Goal: Task Accomplishment & Management: Manage account settings

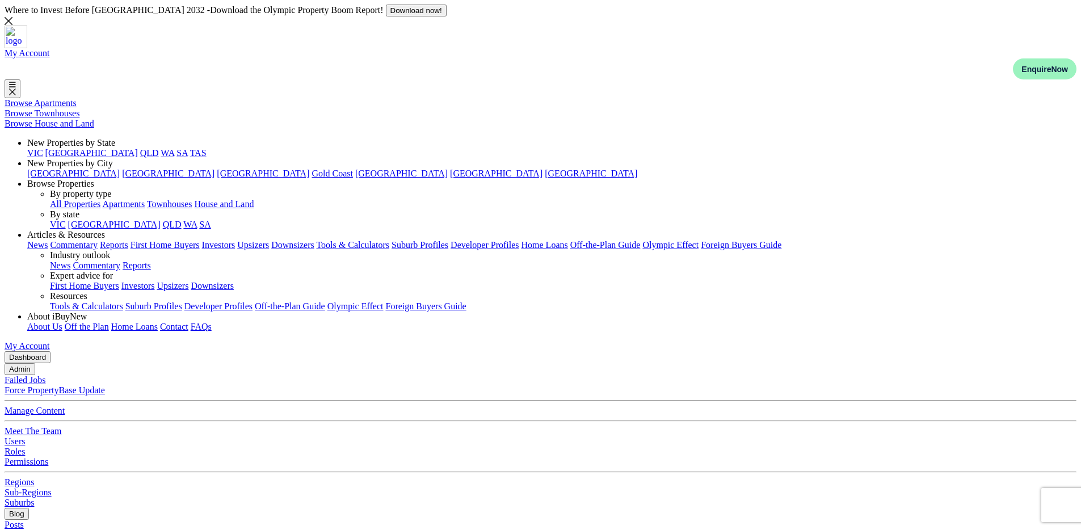
click at [35, 363] on button "Admin" at bounding box center [20, 369] width 31 height 12
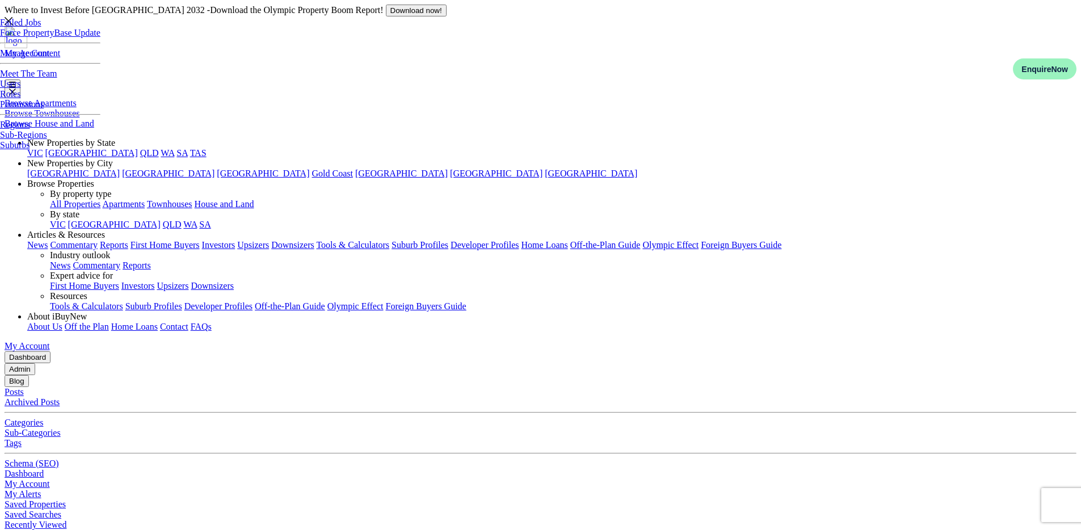
click at [60, 58] on link "Manage Content" at bounding box center [30, 53] width 60 height 10
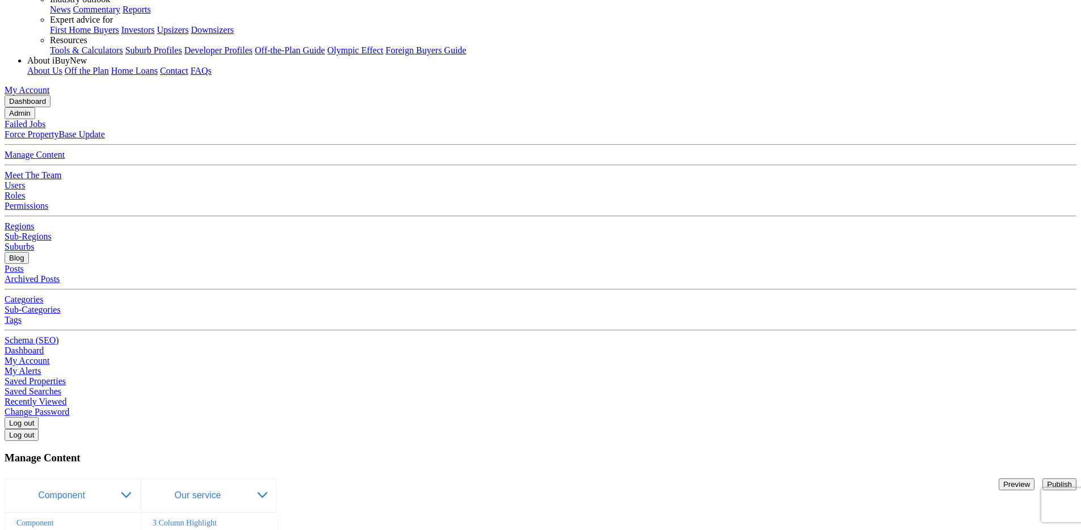
scroll to position [248, 0]
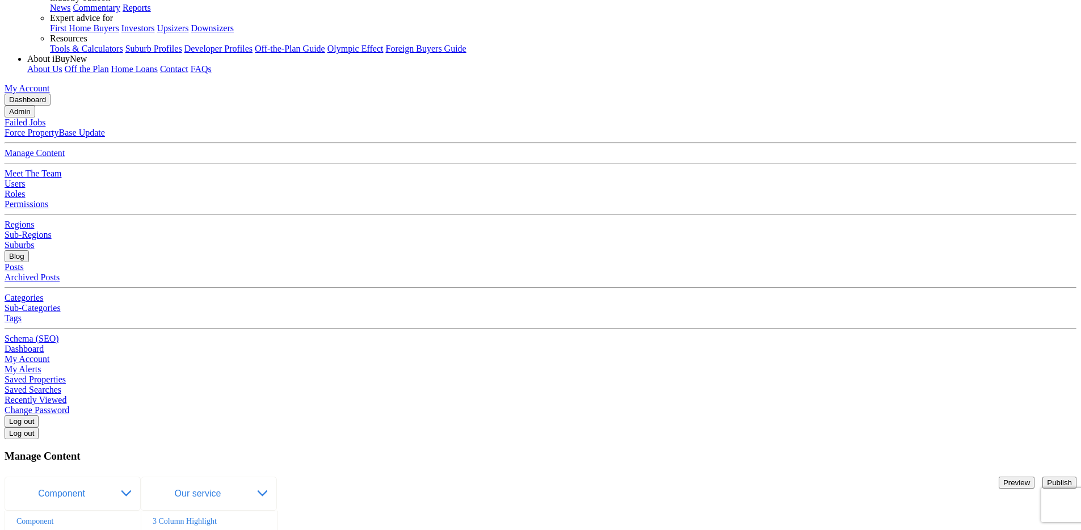
paste input "valuate"
type input "Evaluate"
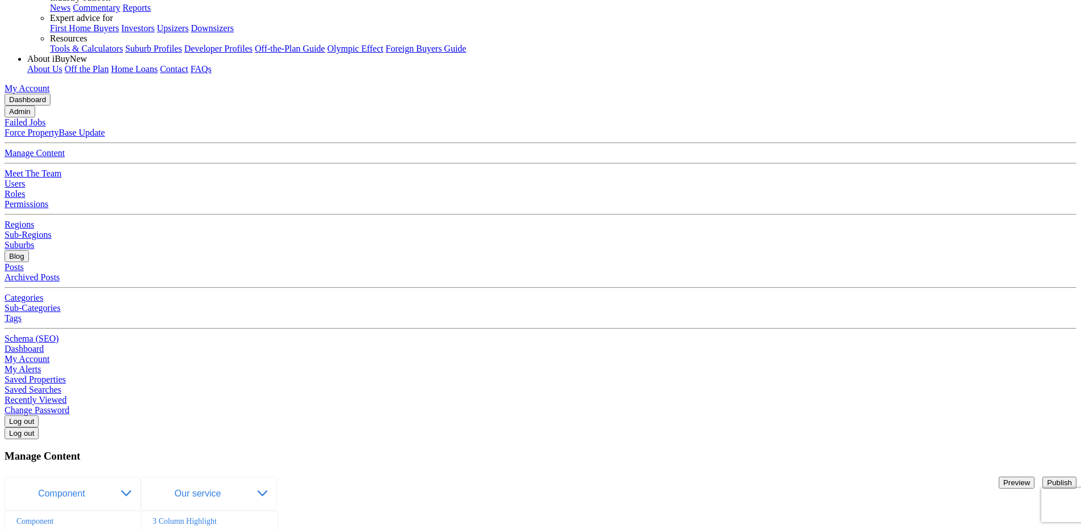
paste input "Through rigorous analysis, we empower you with strategic, high growth property …"
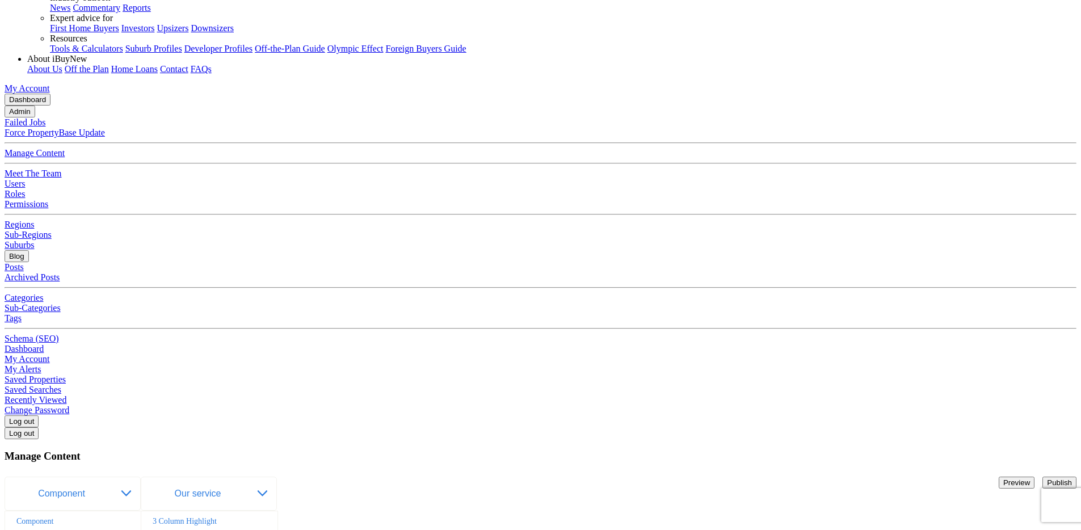
type input "Through rigorous analysis, we empower you with strategic, high growth property …"
paste input "mpower"
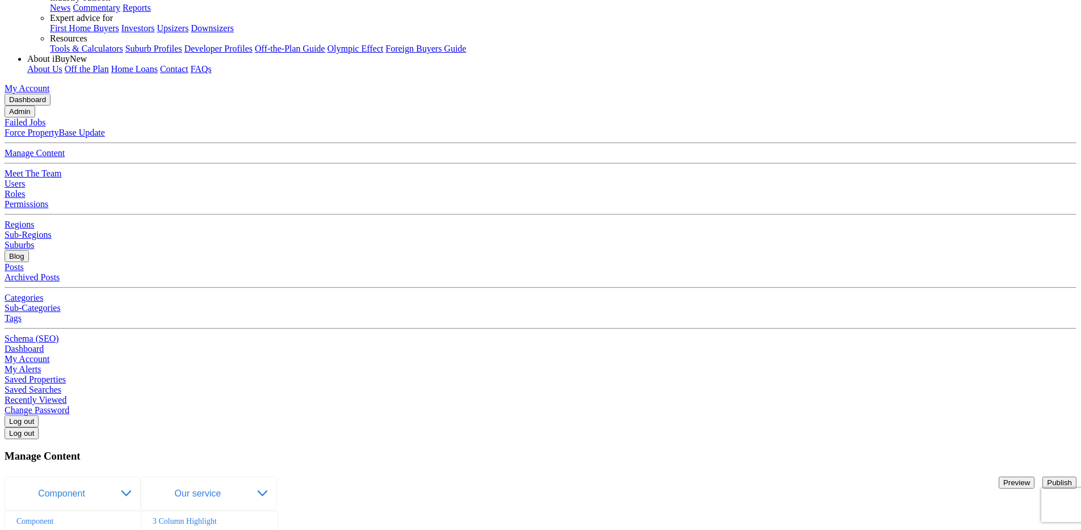
type input "Empower"
paste input "We understand your investment goals and analyse market opportunities to align w…"
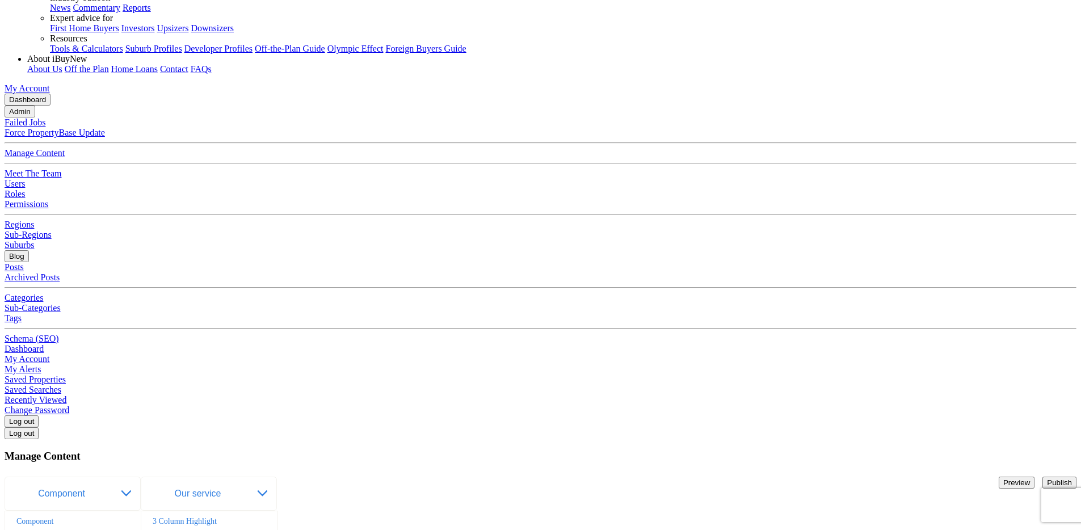
type input "We understand your investment goals and analyse market opportunities to align w…"
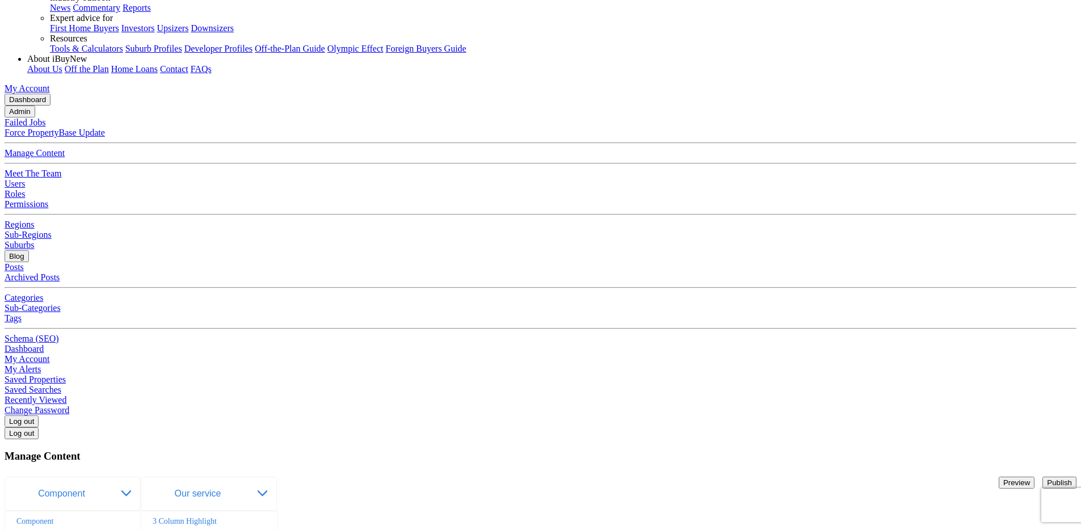
paste input "Annually we undertake a comprehensive review of your portfolio to identify and …"
type input "Annually we undertake a comprehensive review of your portfolio to identify and …"
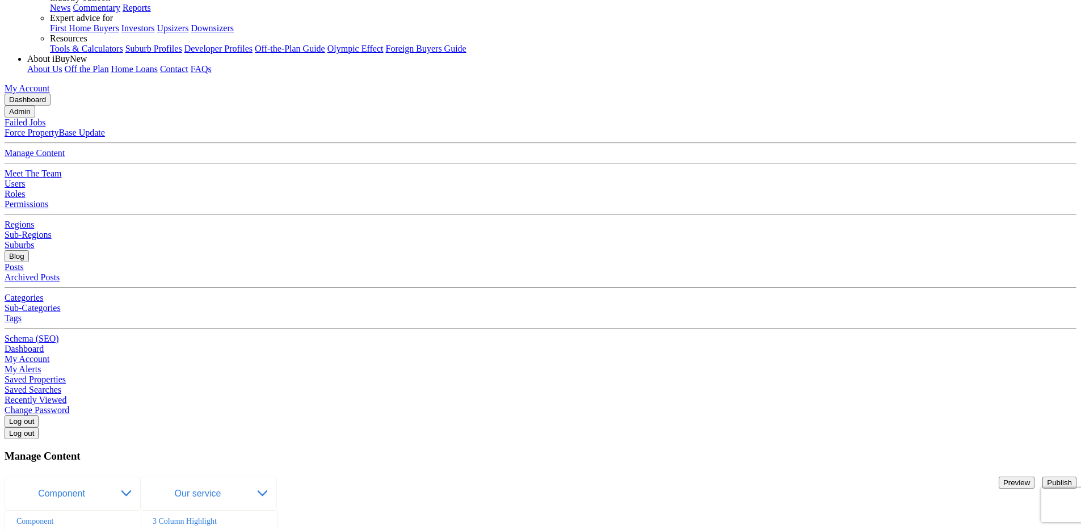
paste input "nhanc"
type input "Enhance"
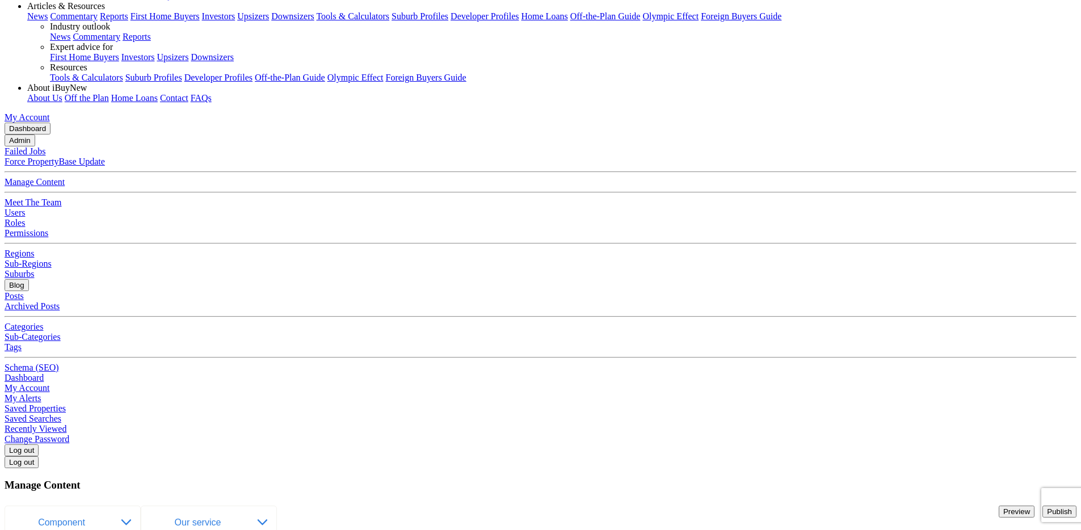
scroll to position [0, 19]
drag, startPoint x: 879, startPoint y: 331, endPoint x: 979, endPoint y: 327, distance: 100.0
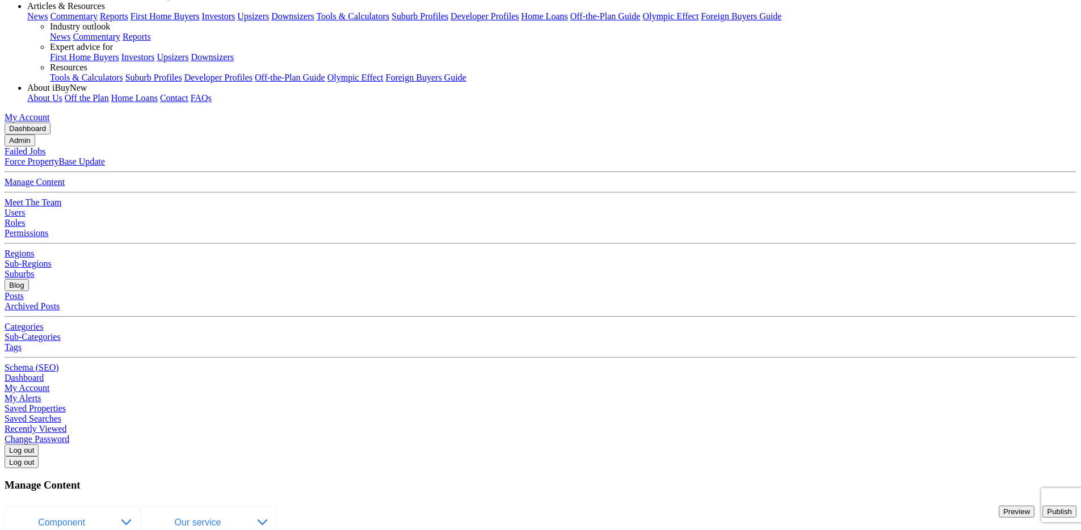
type input "We support every step of your property investment journey, ensuring seamless ex…"
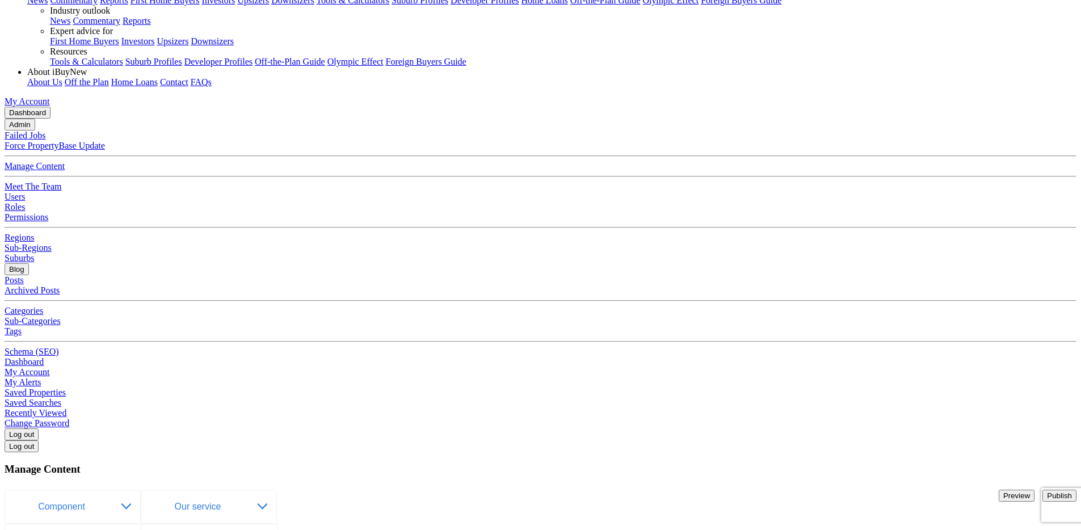
scroll to position [238, 0]
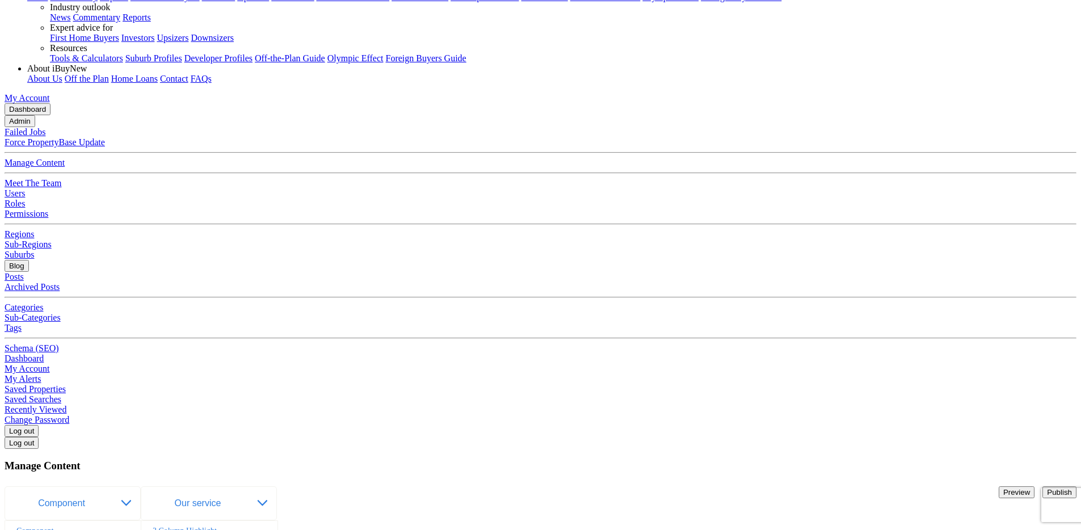
paste input "Each year, we conduct a comprehensive review of your portfolio to identify and"
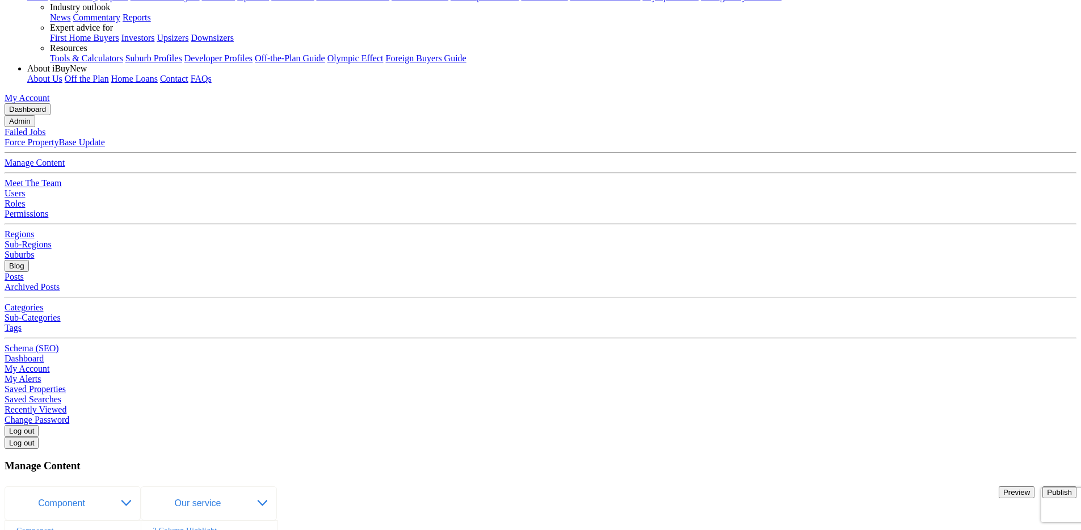
type input "Each year, we conduct a comprehensive review of your portfolio to identify and …"
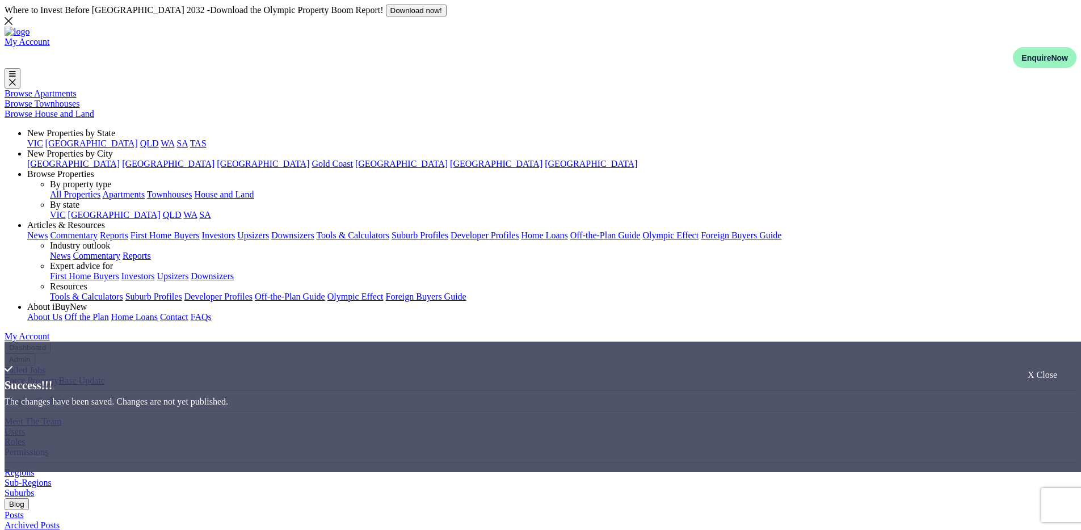
click at [1032, 370] on div "X Close" at bounding box center [1043, 375] width 30 height 10
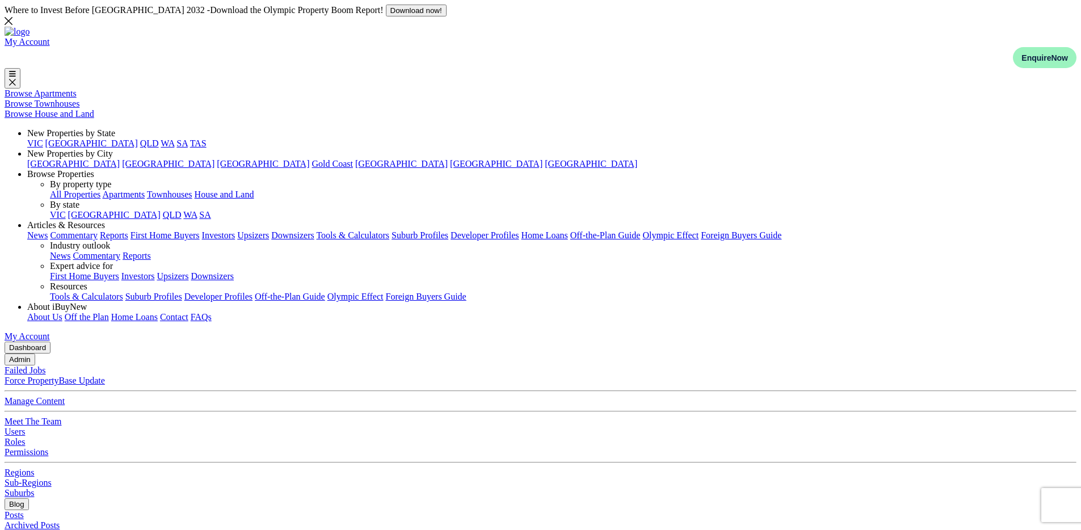
click at [12, 25] on icon at bounding box center [9, 20] width 8 height 9
